Goal: Information Seeking & Learning: Find specific fact

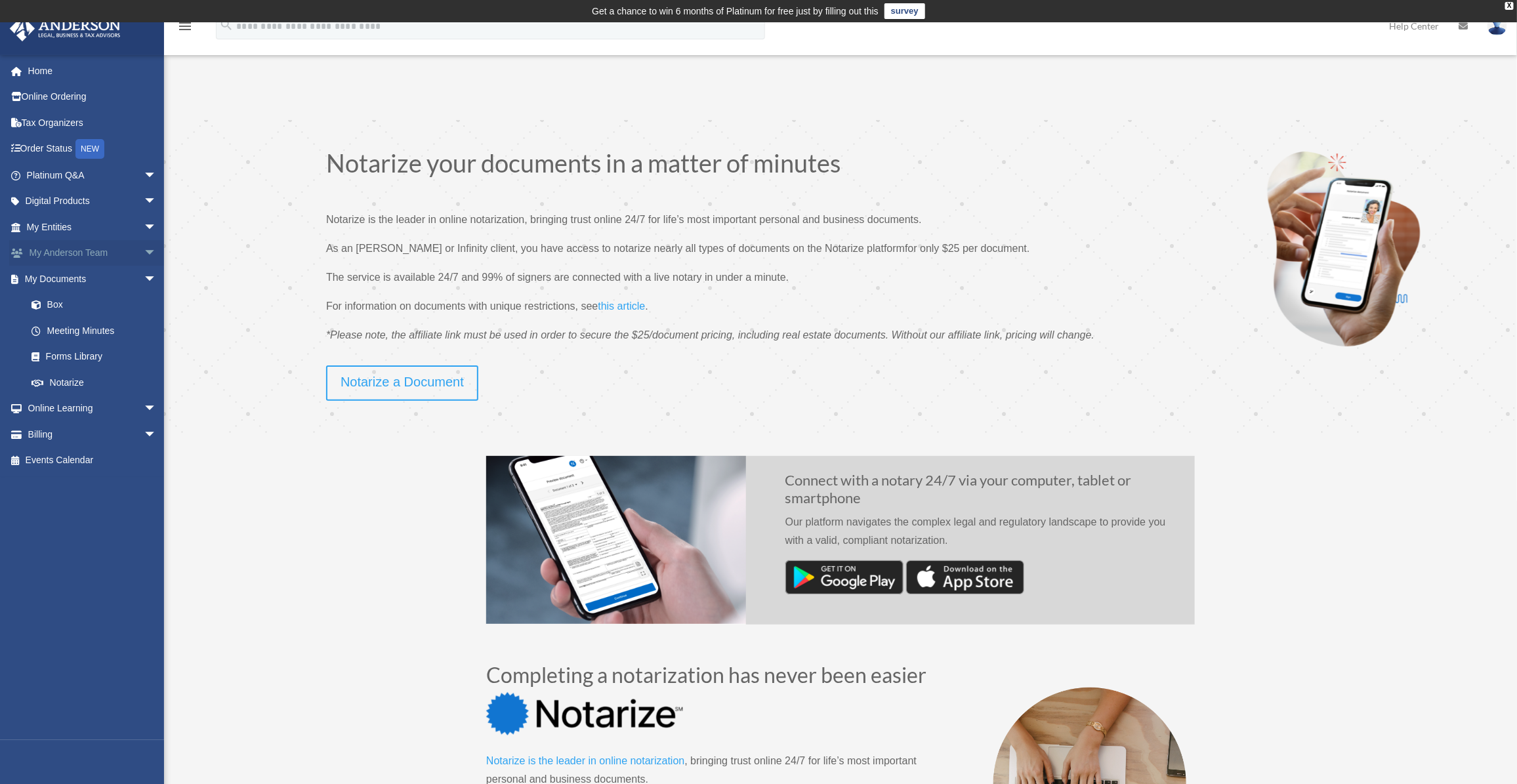
click at [144, 250] on span "arrow_drop_down" at bounding box center [156, 254] width 26 height 27
click at [144, 250] on span "arrow_drop_up" at bounding box center [156, 254] width 26 height 27
click at [261, 323] on div "Notarize your documents in a matter of minutes Notarize is the leader in online…" at bounding box center [672, 257] width 937 height 215
click at [72, 173] on link "Platinum Q&A arrow_drop_down" at bounding box center [93, 174] width 167 height 26
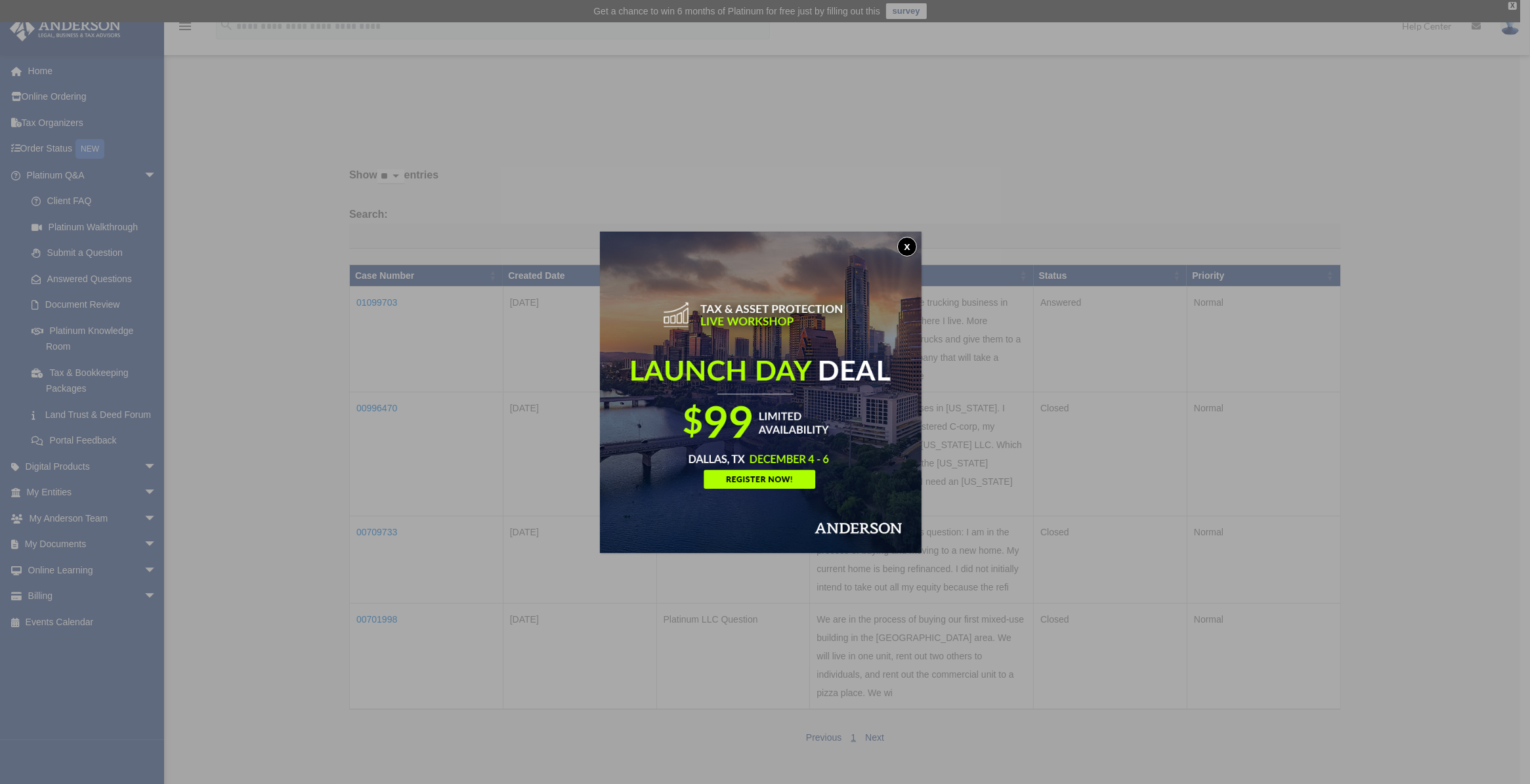
click at [916, 241] on button "x" at bounding box center [907, 247] width 20 height 20
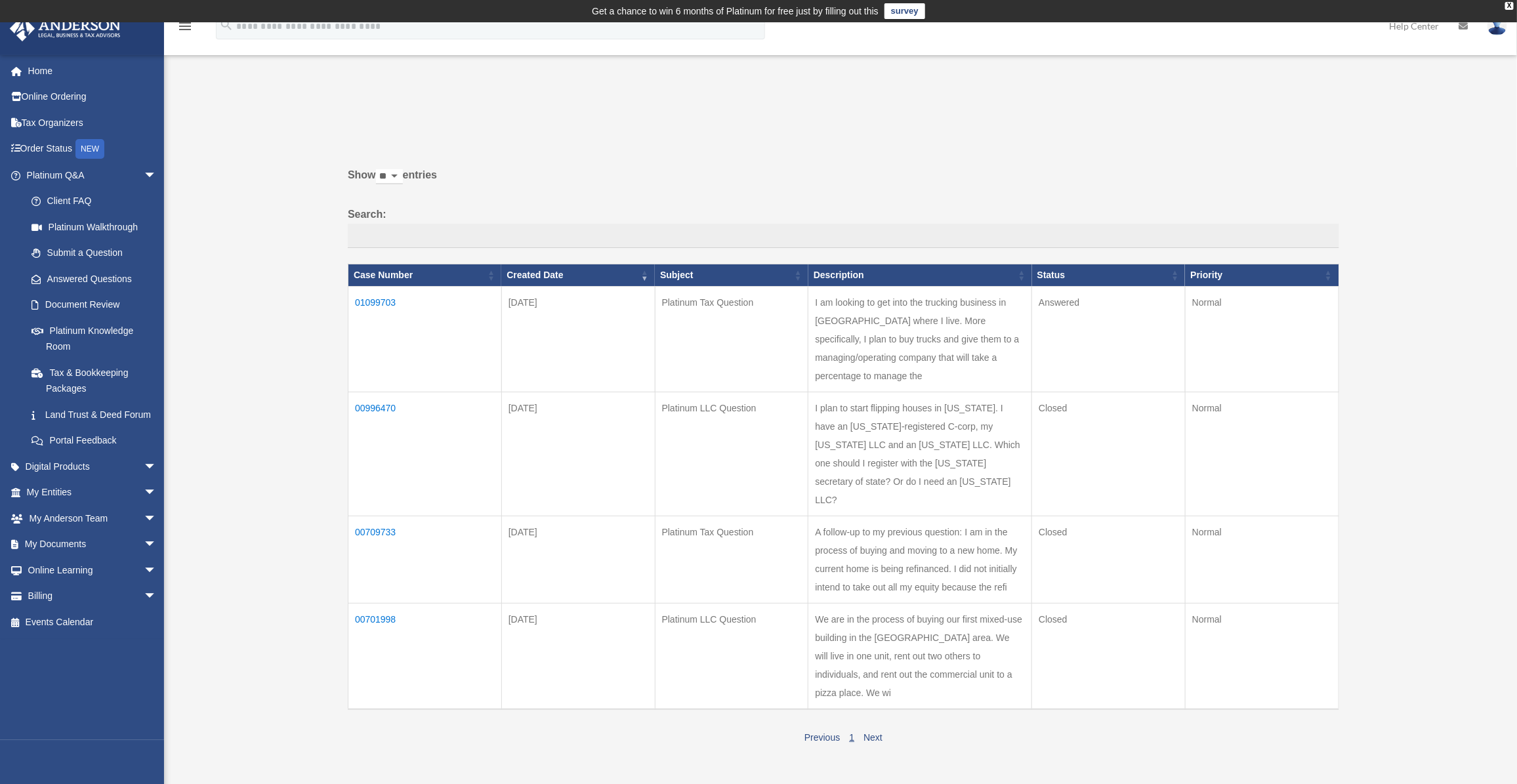
click at [374, 302] on td "01099703" at bounding box center [425, 339] width 154 height 105
